Goal: Information Seeking & Learning: Learn about a topic

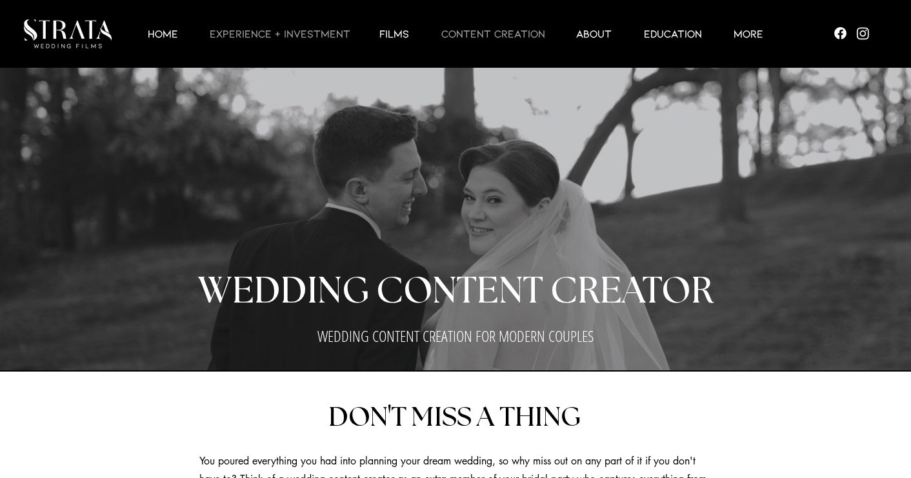
click at [301, 28] on p "EXPERIENCE + INVESTMENT" at bounding box center [279, 33] width 153 height 15
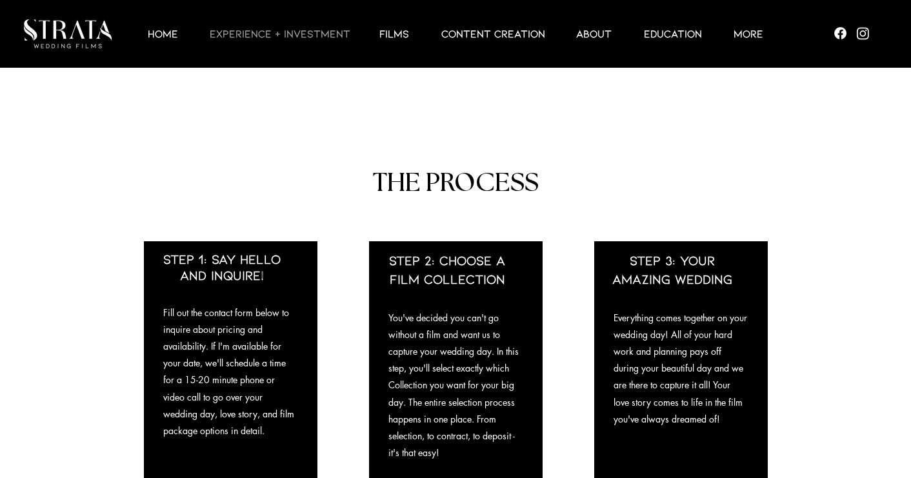
scroll to position [931, 0]
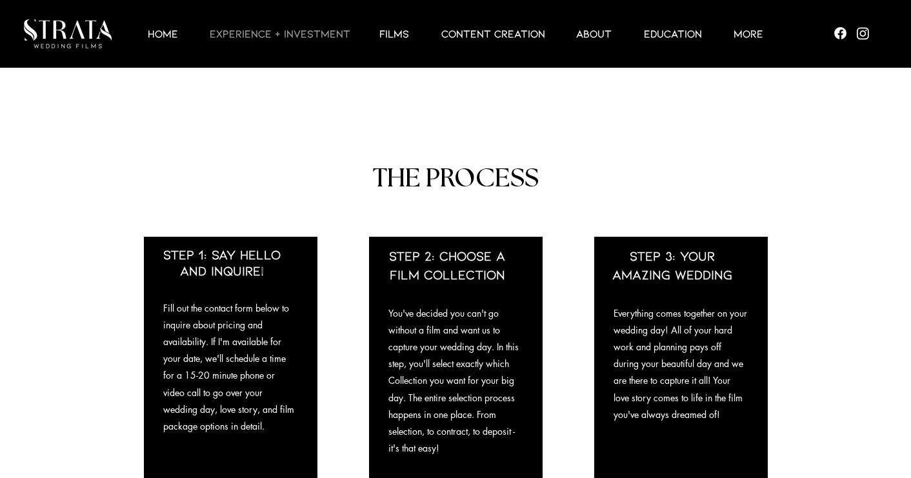
click at [482, 46] on div at bounding box center [465, 34] width 656 height 68
click at [481, 36] on p "CONTENT CREATION" at bounding box center [493, 33] width 117 height 15
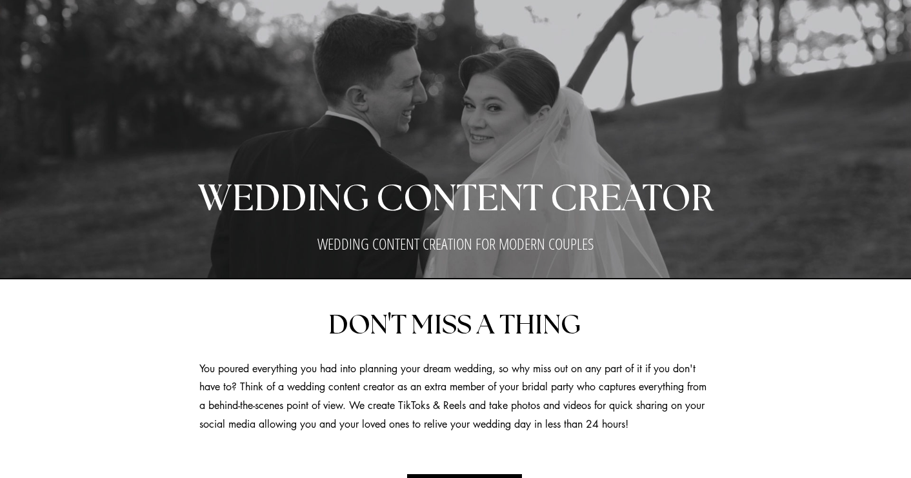
scroll to position [6, 0]
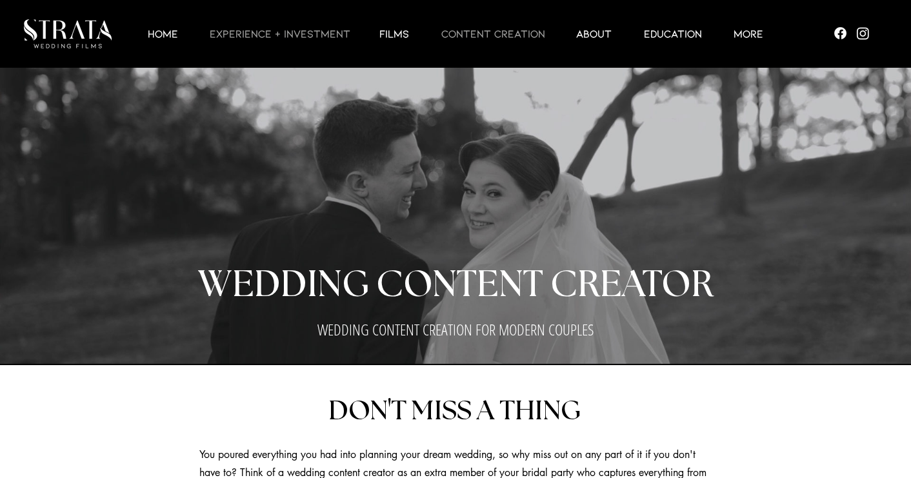
click at [282, 26] on p "EXPERIENCE + INVESTMENT" at bounding box center [279, 33] width 153 height 15
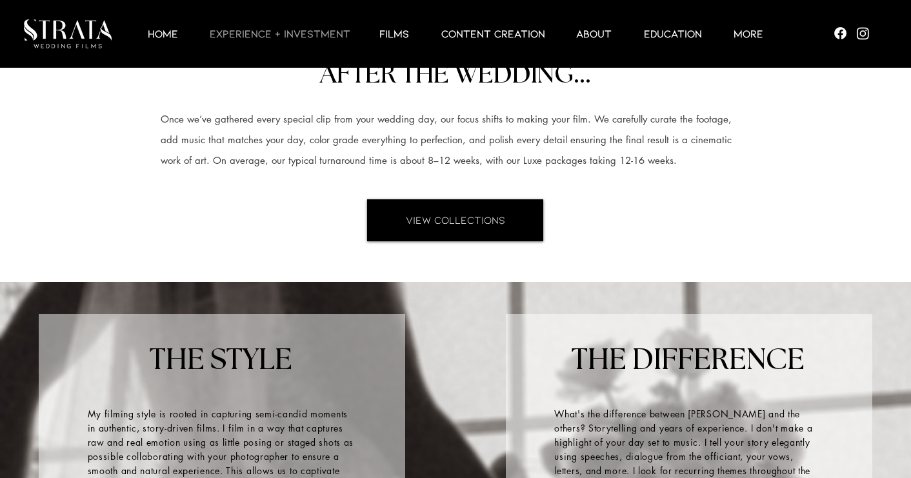
scroll to position [1445, 0]
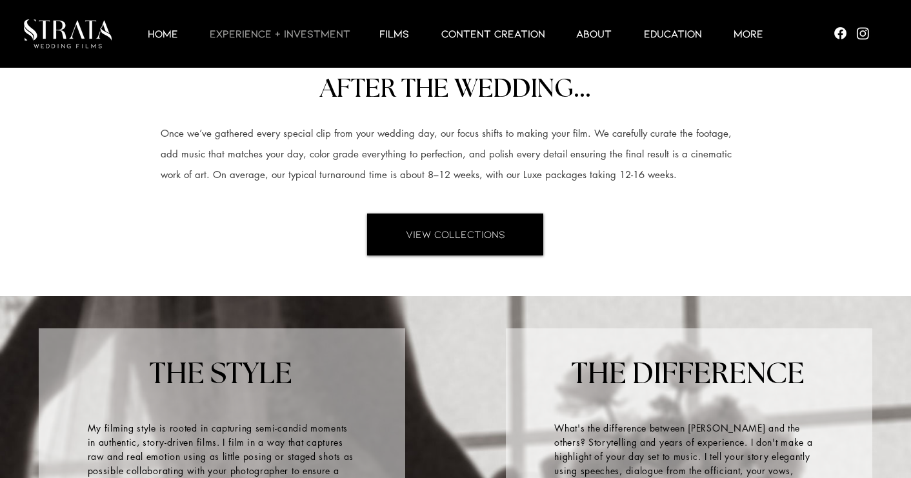
click at [503, 41] on div at bounding box center [465, 34] width 656 height 68
click at [495, 37] on p "CONTENT CREATION" at bounding box center [493, 33] width 117 height 15
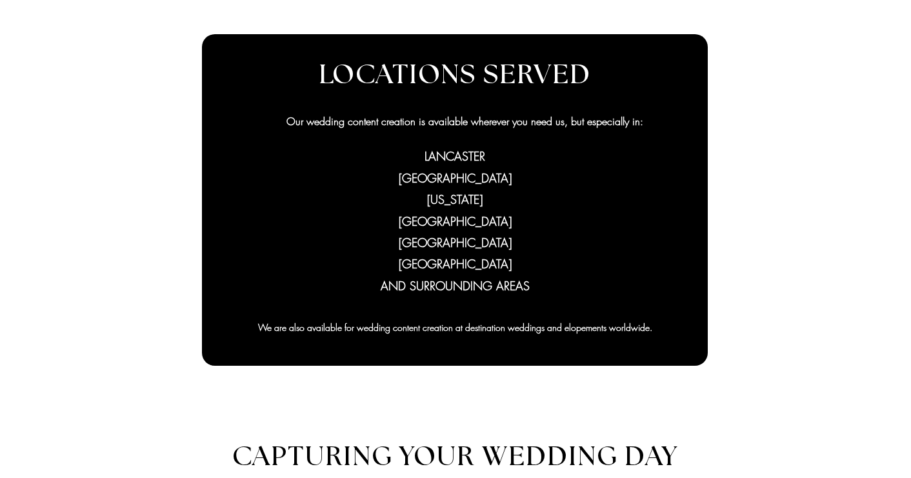
scroll to position [986, 0]
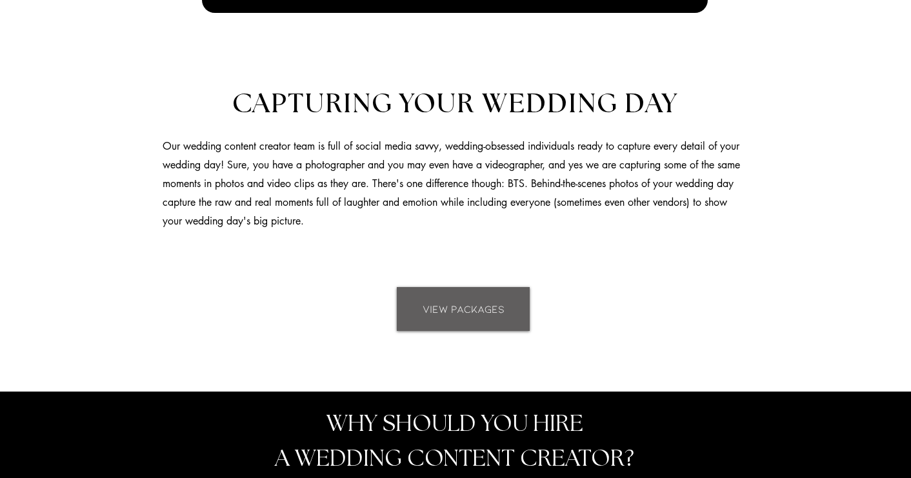
click at [450, 302] on span "VIEW PACKAGES" at bounding box center [463, 309] width 82 height 14
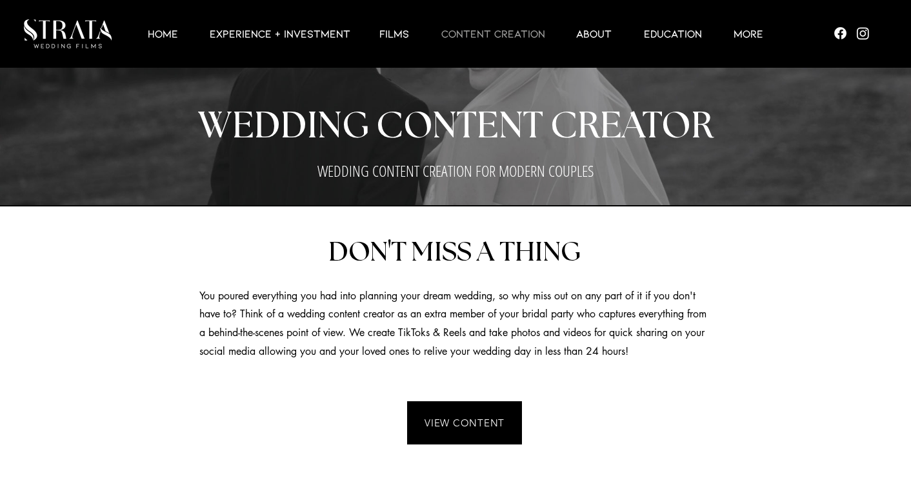
scroll to position [164, 0]
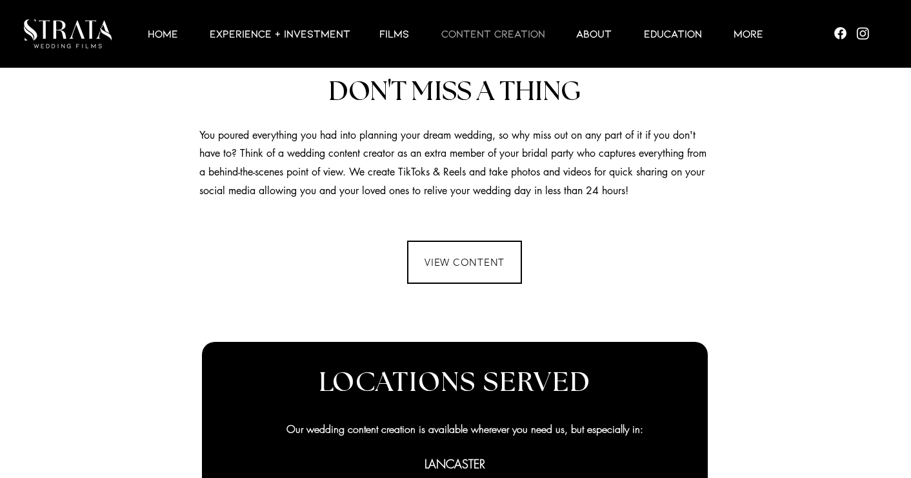
click at [454, 246] on span "VIEW CONTENT" at bounding box center [464, 262] width 112 height 41
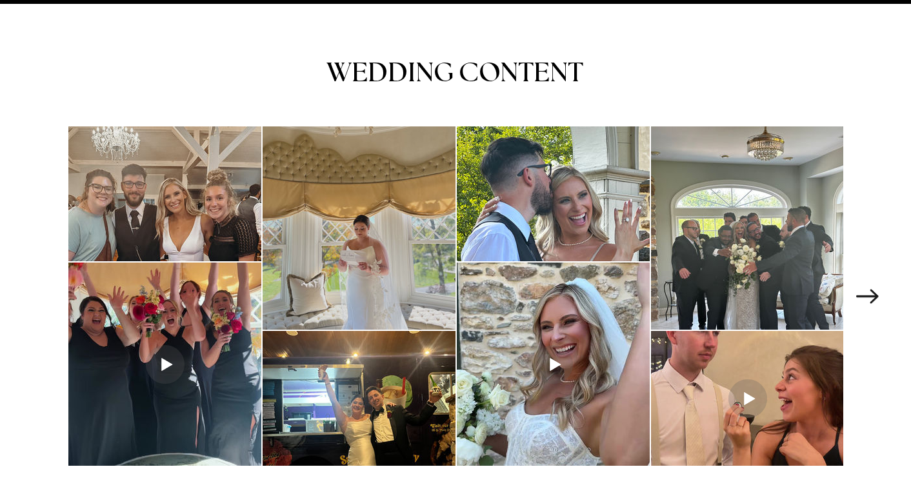
scroll to position [1790, 0]
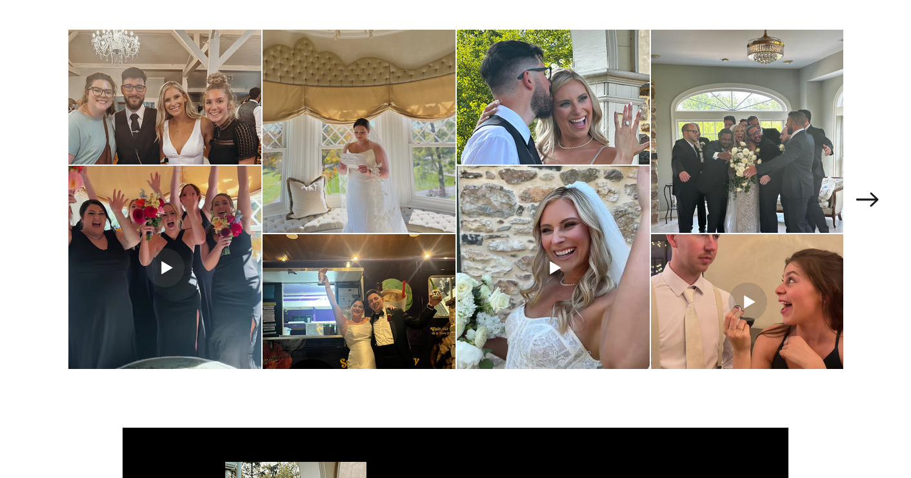
click at [332, 139] on div "main content" at bounding box center [358, 131] width 193 height 203
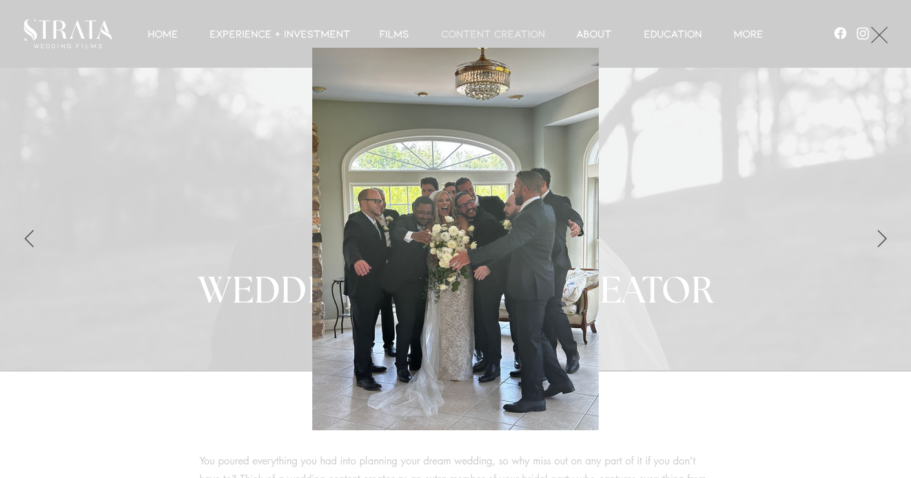
click at [188, 217] on div "Gallery item, detailed view" at bounding box center [455, 239] width 795 height 382
click at [177, 322] on div "Gallery item, detailed view" at bounding box center [455, 239] width 795 height 382
click at [887, 39] on button "Exit expand mode" at bounding box center [879, 33] width 25 height 28
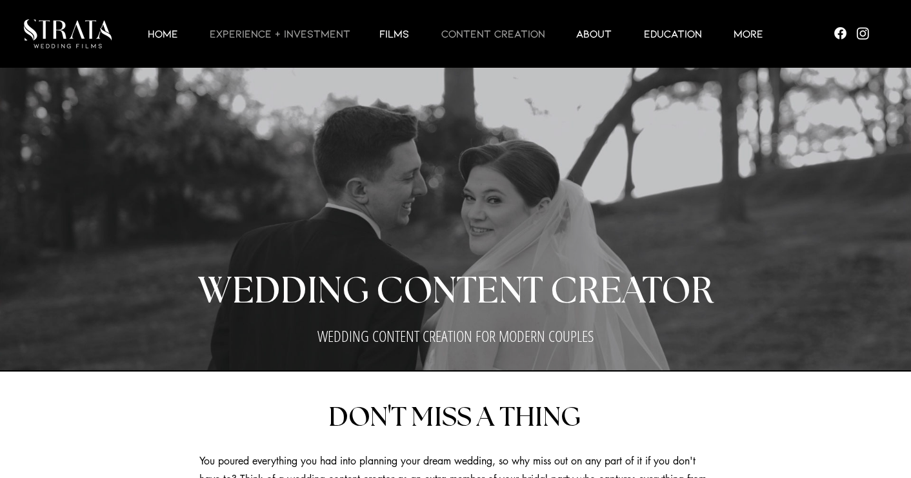
click at [316, 31] on p "EXPERIENCE + INVESTMENT" at bounding box center [279, 33] width 153 height 15
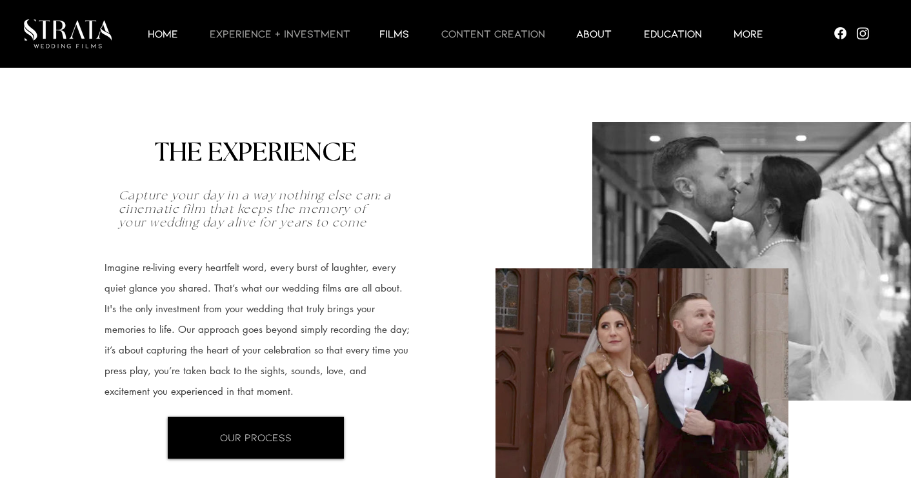
click at [470, 39] on p "CONTENT CREATION" at bounding box center [493, 33] width 117 height 15
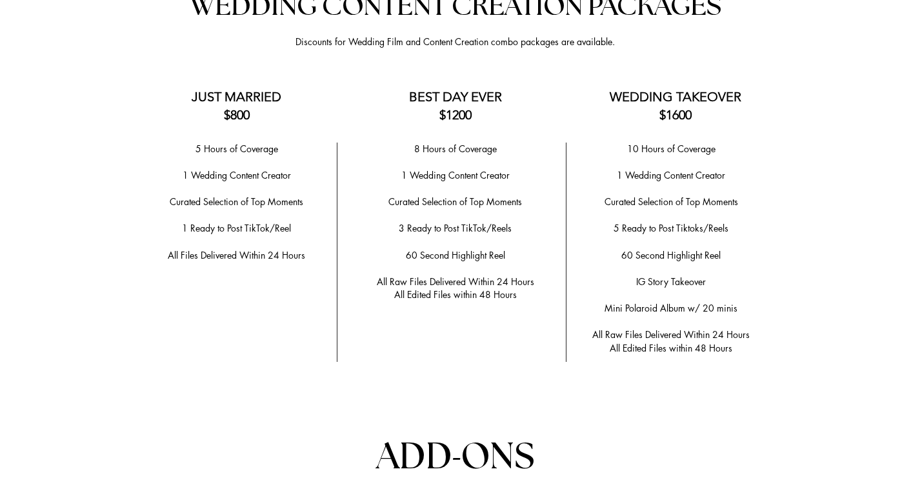
scroll to position [2584, 0]
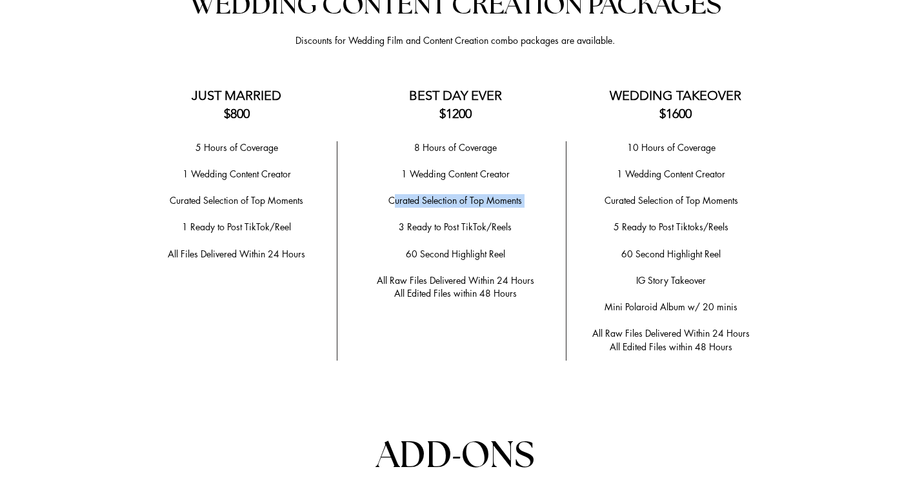
drag, startPoint x: 393, startPoint y: 193, endPoint x: 473, endPoint y: 203, distance: 80.6
click at [473, 204] on div "8 Hours of Coverage ​ 1 Wedding Content Creator ​ ​Curated Selection of Top Mom…" at bounding box center [455, 220] width 202 height 159
click at [473, 208] on p "​" at bounding box center [455, 215] width 202 height 14
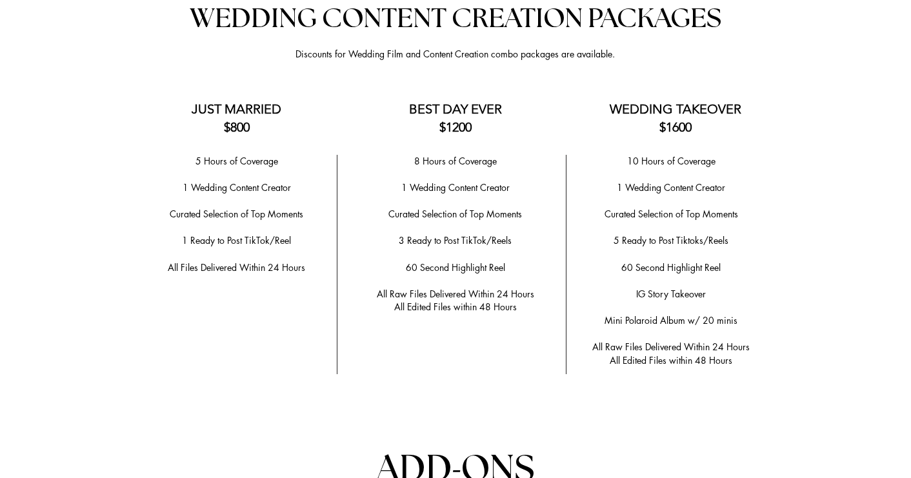
scroll to position [2566, 0]
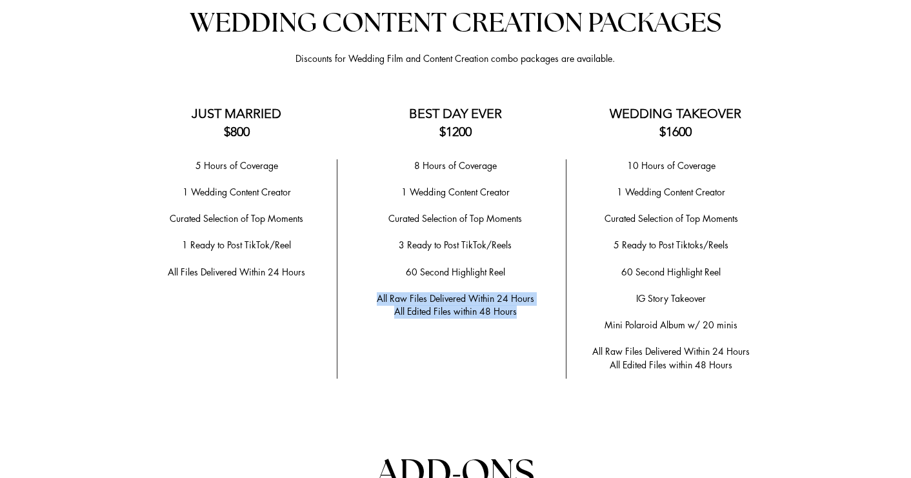
drag, startPoint x: 371, startPoint y: 290, endPoint x: 528, endPoint y: 306, distance: 156.9
click at [528, 306] on div "8 Hours of Coverage ​ 1 Wedding Content Creator ​ ​Curated Selection of Top Mom…" at bounding box center [455, 238] width 202 height 159
click at [528, 306] on p "All Edited Files within 48 Hours" at bounding box center [455, 312] width 202 height 14
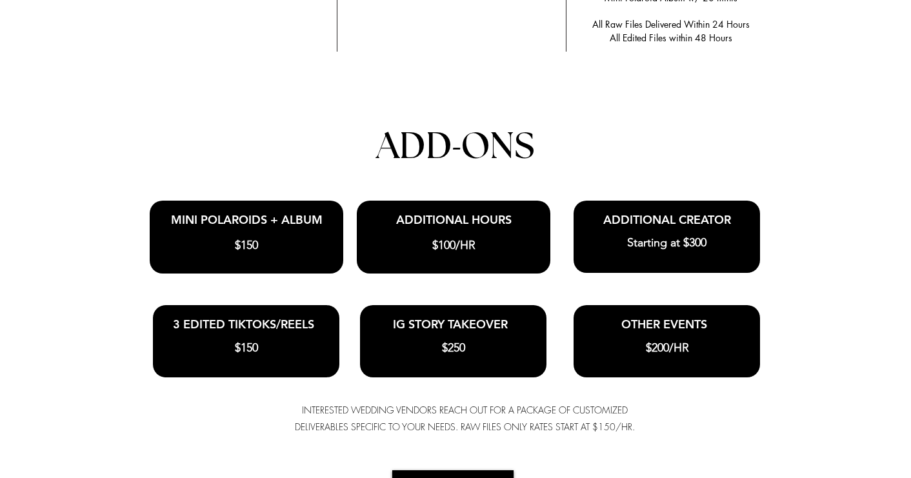
scroll to position [2874, 0]
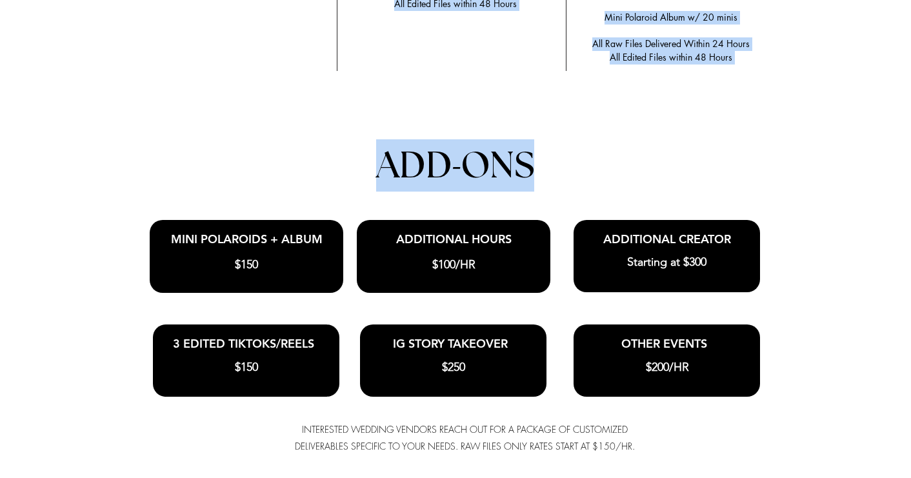
drag, startPoint x: 134, startPoint y: 224, endPoint x: 179, endPoint y: 280, distance: 72.0
click at [179, 281] on section "Anchor 2 WEDDING CONTENT CREATION PACKAGES Discounts for Wedding Film and Conte…" at bounding box center [455, 117] width 911 height 918
click at [176, 296] on div at bounding box center [455, 117] width 911 height 918
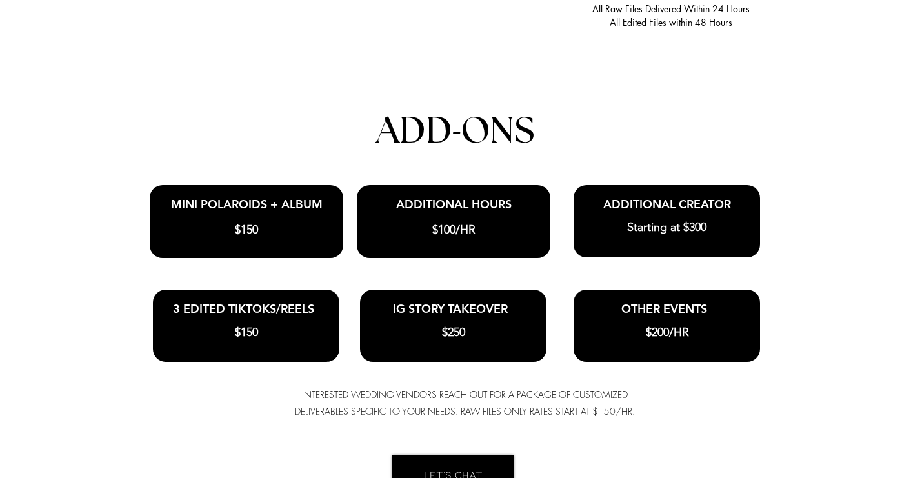
scroll to position [2867, 0]
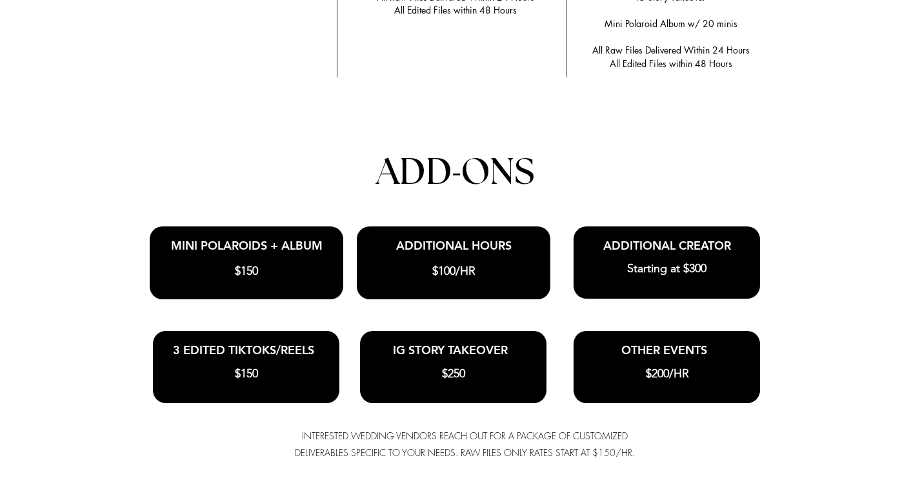
click at [417, 198] on div at bounding box center [455, 124] width 911 height 918
click at [415, 170] on span "ADD" at bounding box center [414, 173] width 76 height 36
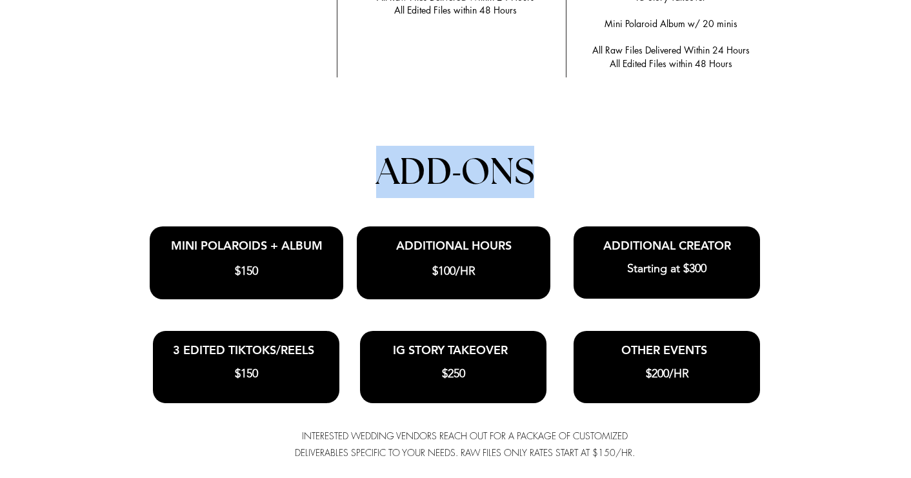
click at [415, 170] on span "ADD" at bounding box center [414, 173] width 76 height 36
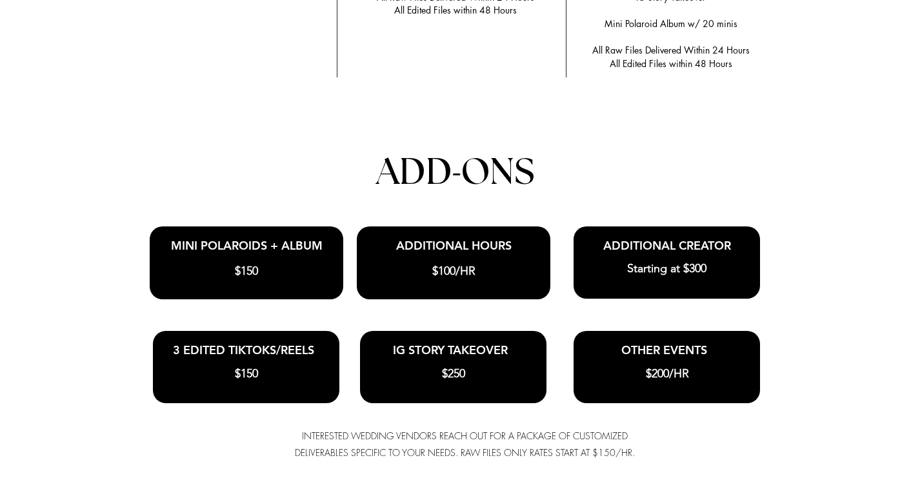
click at [381, 168] on span "ADD" at bounding box center [414, 173] width 76 height 36
click at [384, 176] on span "ADD" at bounding box center [414, 173] width 76 height 36
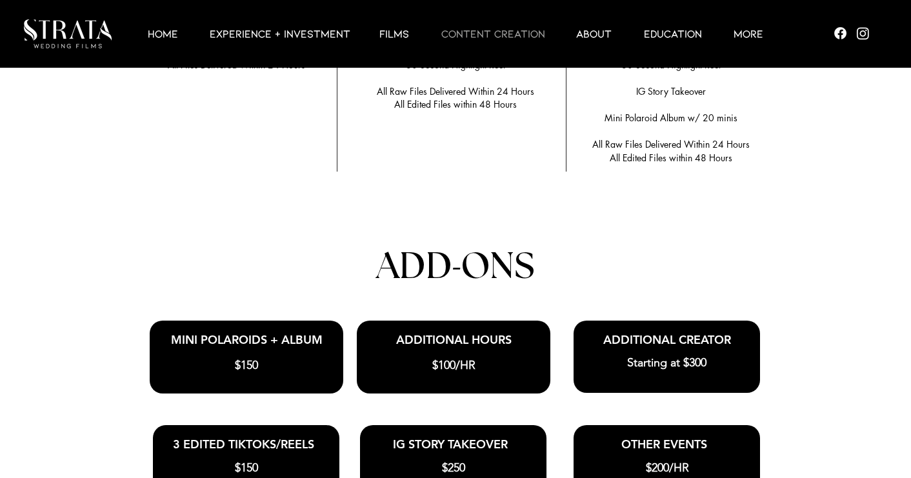
scroll to position [2775, 0]
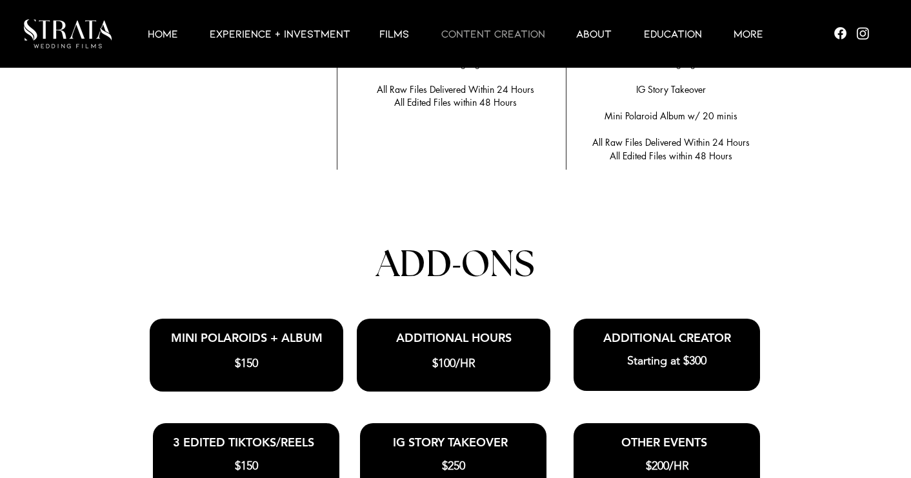
click at [259, 348] on div at bounding box center [246, 355] width 193 height 72
click at [766, 36] on p "More" at bounding box center [748, 33] width 43 height 15
click at [741, 36] on p "More" at bounding box center [748, 33] width 43 height 15
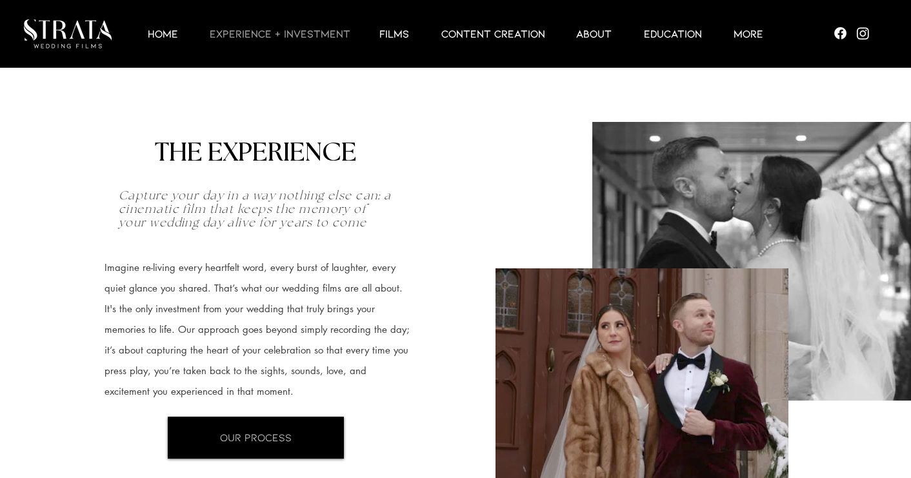
click at [54, 15] on div at bounding box center [68, 34] width 137 height 68
click at [54, 27] on img at bounding box center [68, 33] width 88 height 29
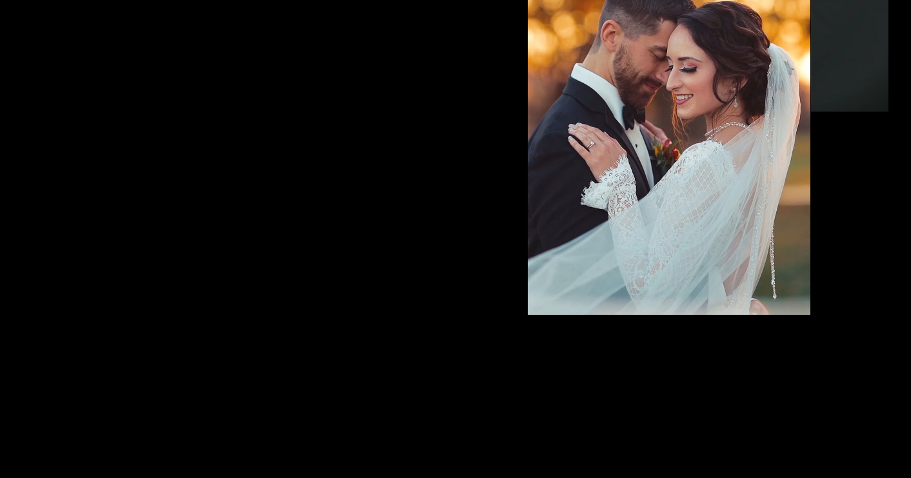
scroll to position [4308, 0]
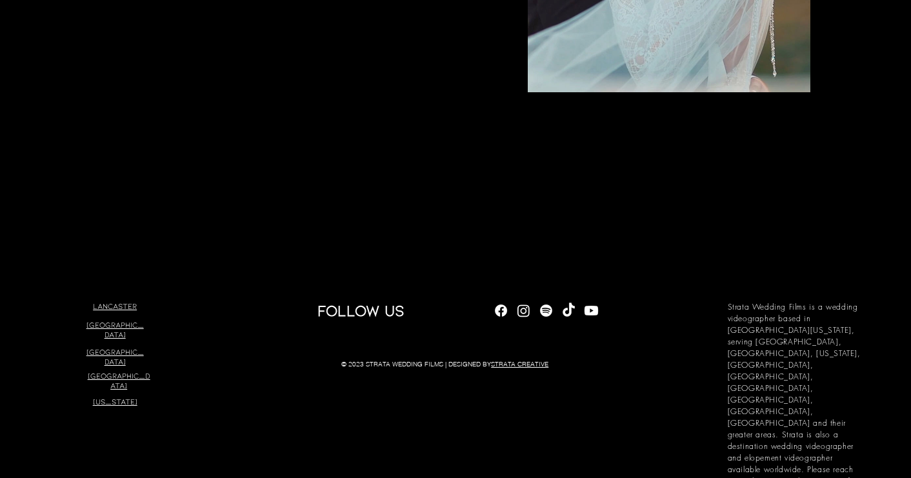
click at [112, 320] on span "[GEOGRAPHIC_DATA]" at bounding box center [114, 329] width 57 height 19
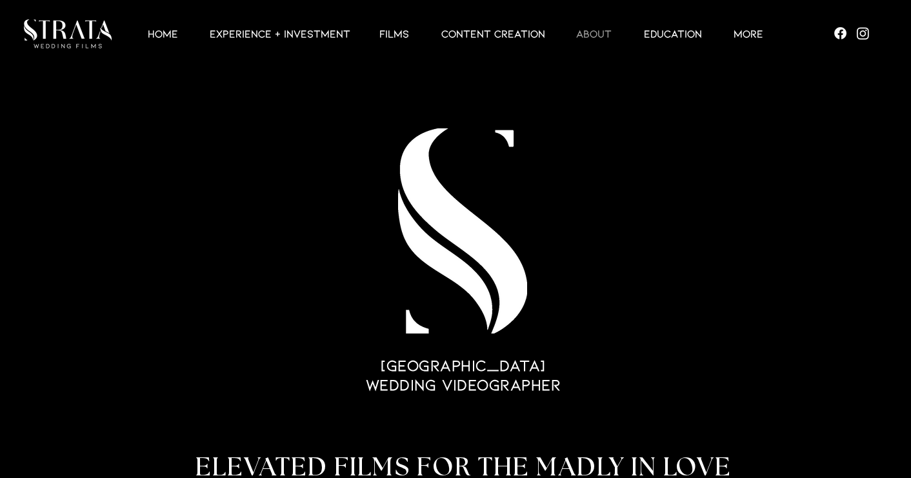
click at [589, 40] on p "ABOUT" at bounding box center [593, 33] width 48 height 15
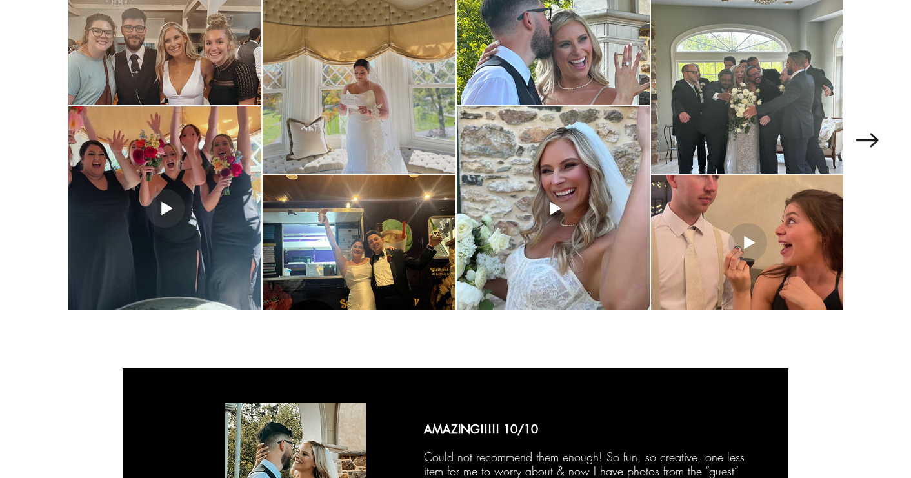
scroll to position [2139, 0]
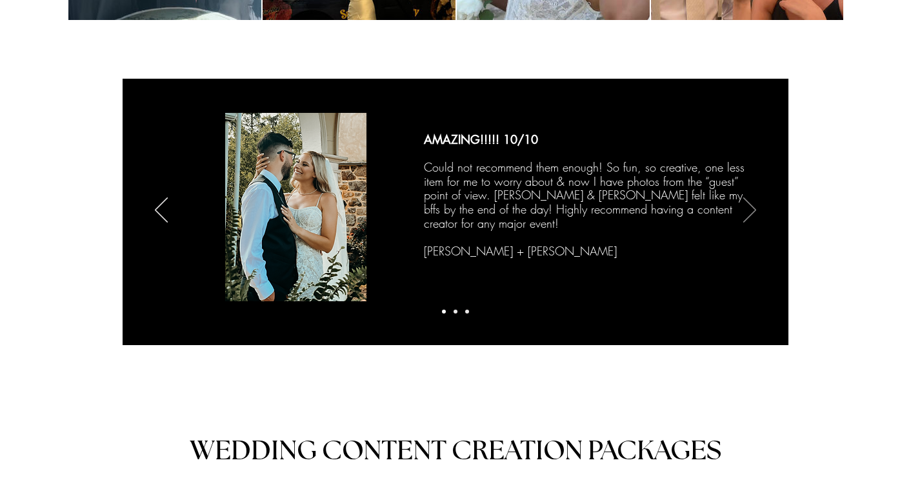
click at [745, 202] on icon "Next" at bounding box center [749, 209] width 13 height 25
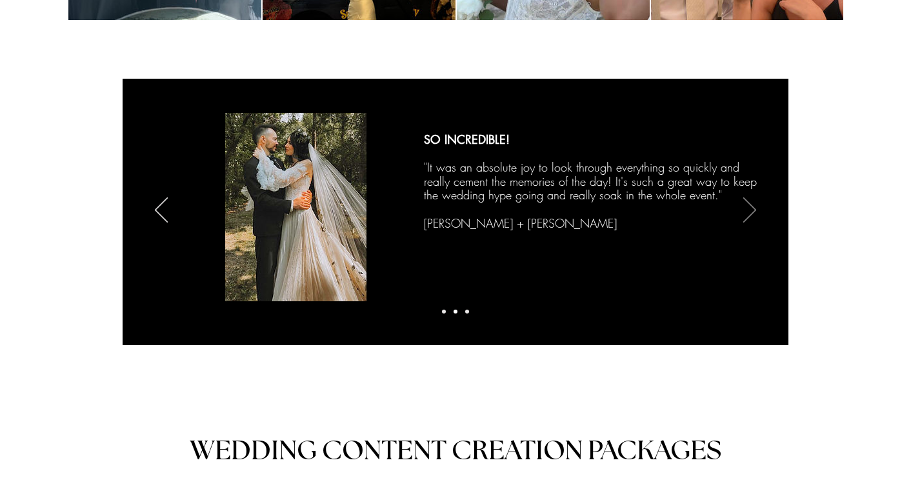
click at [752, 212] on icon "Next" at bounding box center [749, 209] width 13 height 25
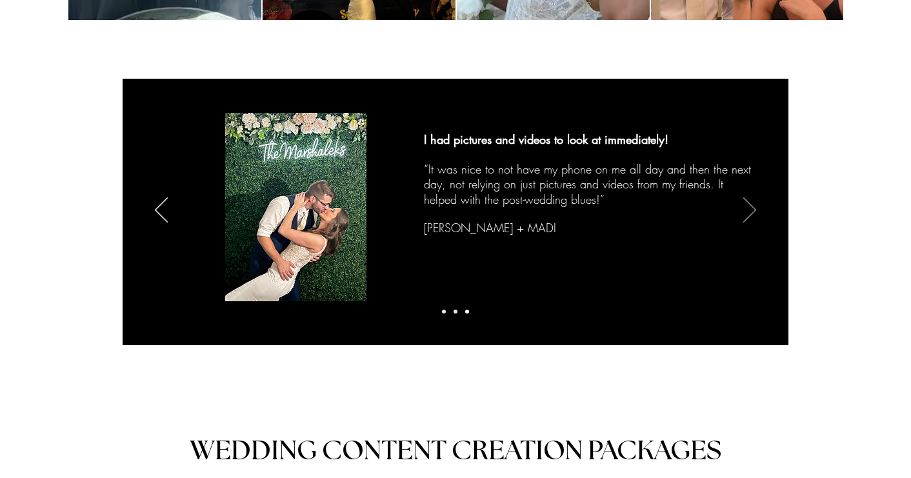
click at [752, 212] on icon "Next" at bounding box center [749, 209] width 13 height 25
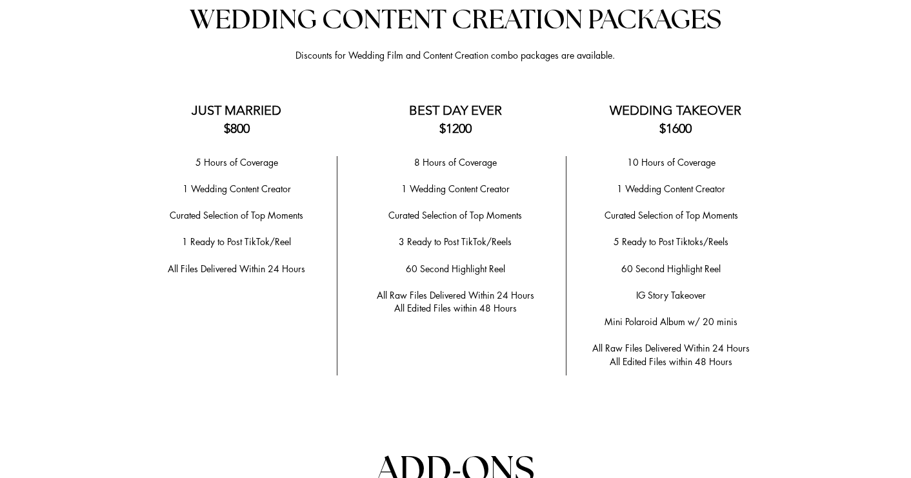
scroll to position [2568, 0]
